Goal: Information Seeking & Learning: Learn about a topic

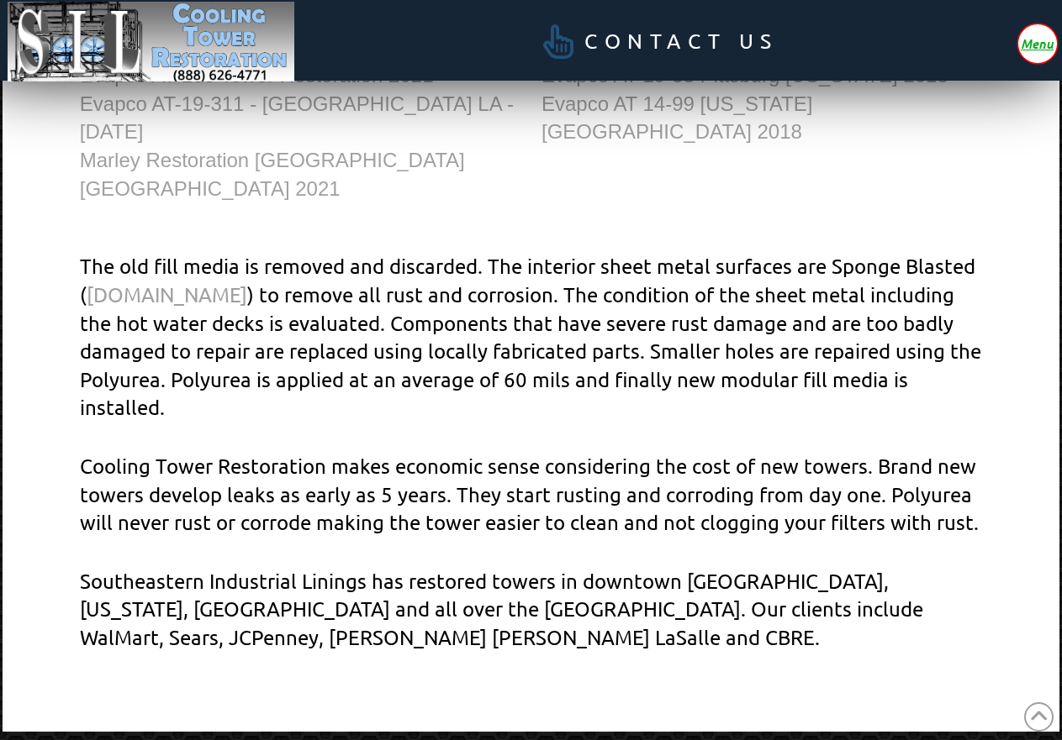
scroll to position [966, 0]
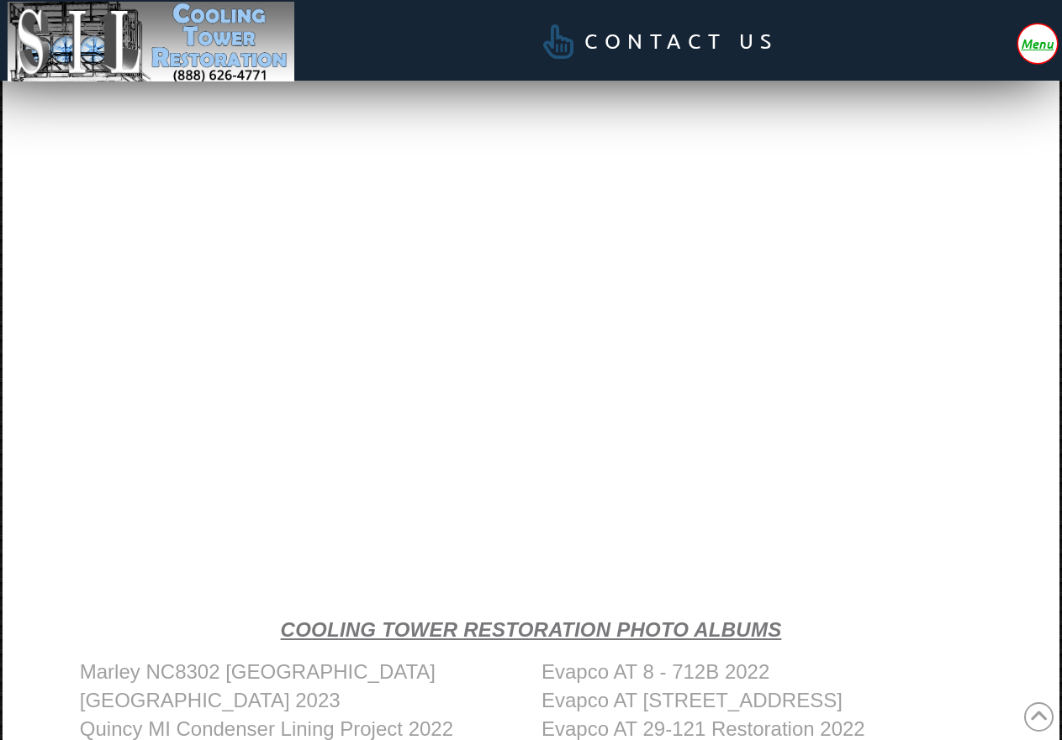
scroll to position [500, 0]
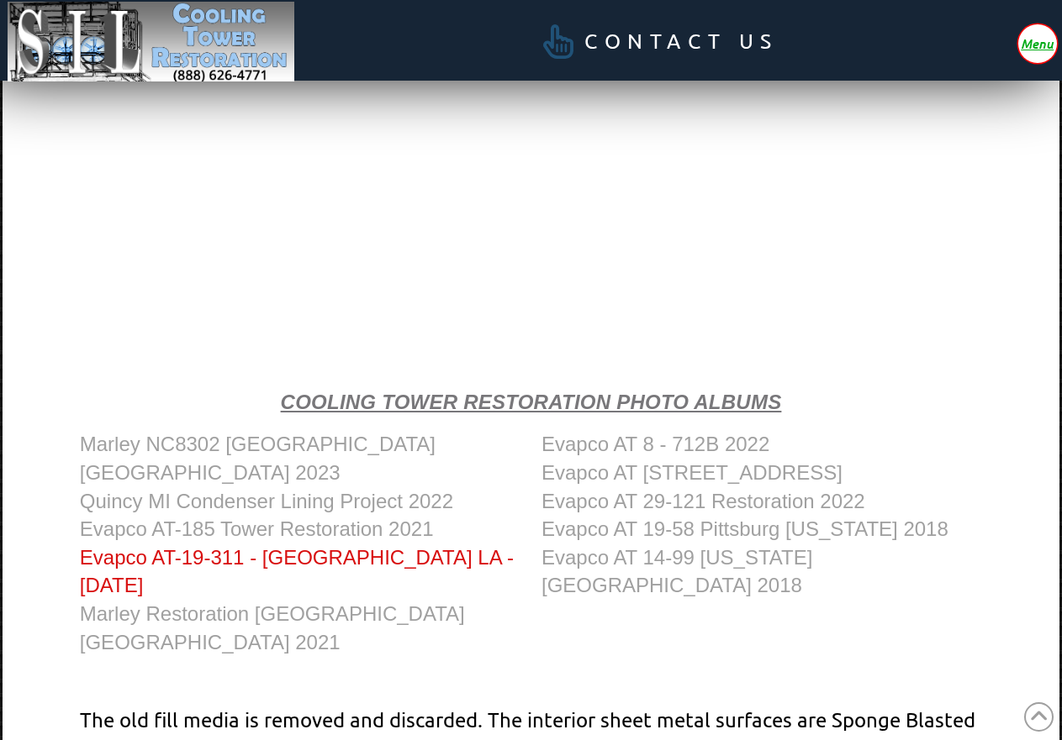
click at [391, 546] on link "Evapco AT-19-311 - [GEOGRAPHIC_DATA] LA - [DATE]" at bounding box center [297, 571] width 434 height 51
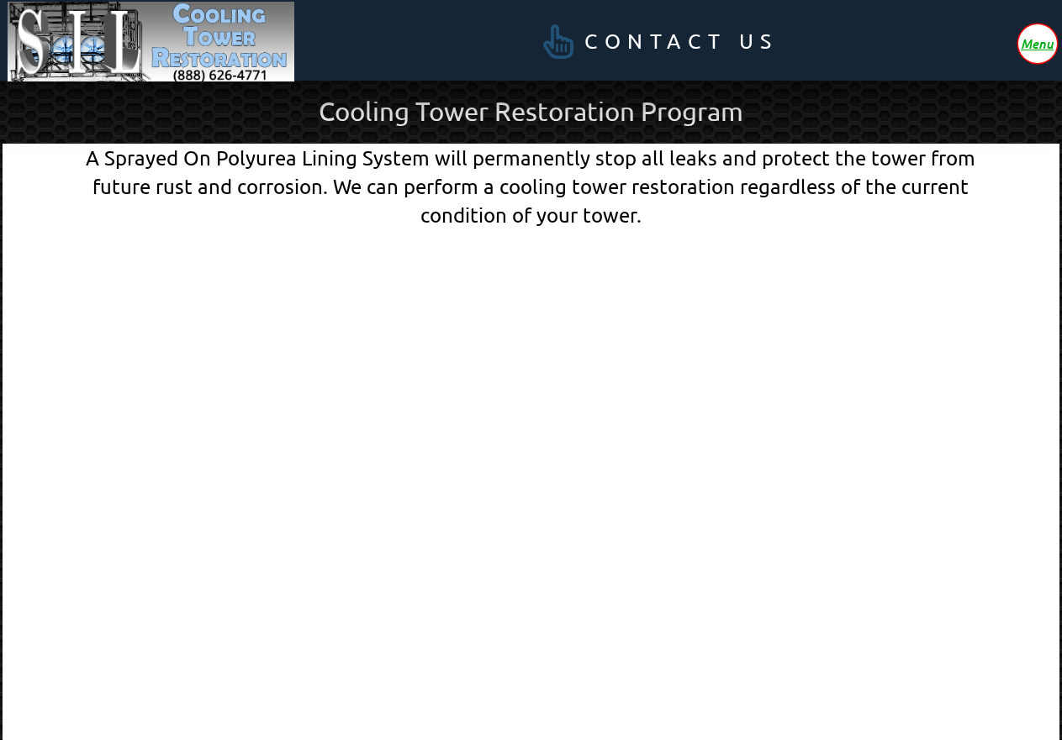
scroll to position [103, 0]
